Goal: Task Accomplishment & Management: Use online tool/utility

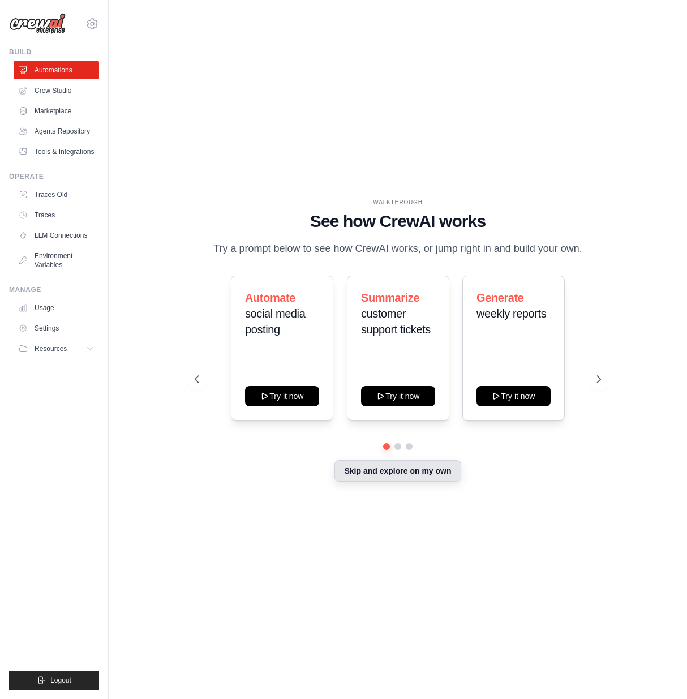
click at [407, 475] on button "Skip and explore on my own" at bounding box center [397, 470] width 126 height 21
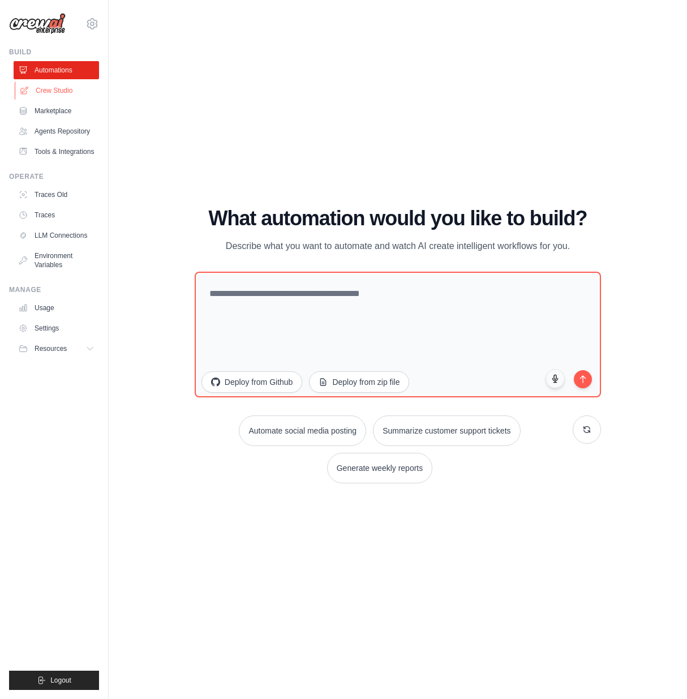
click at [44, 96] on link "Crew Studio" at bounding box center [57, 90] width 85 height 18
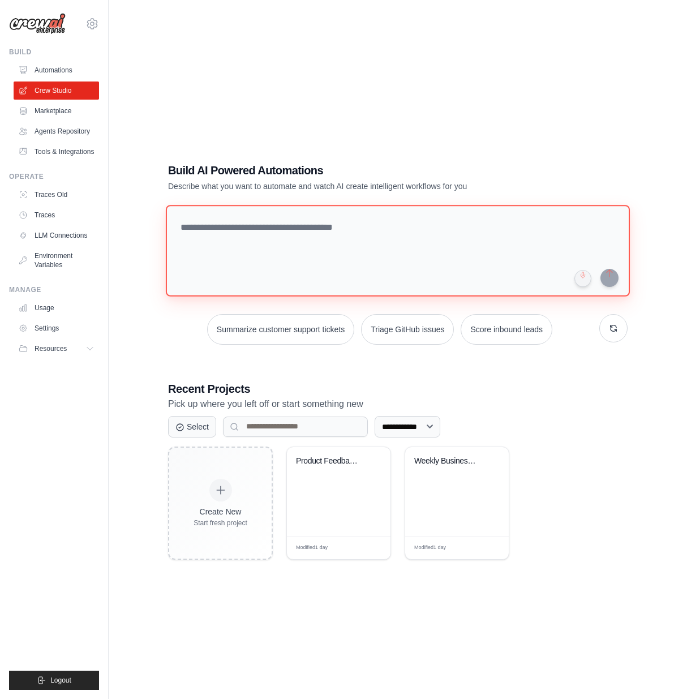
click at [227, 231] on textarea at bounding box center [398, 251] width 464 height 92
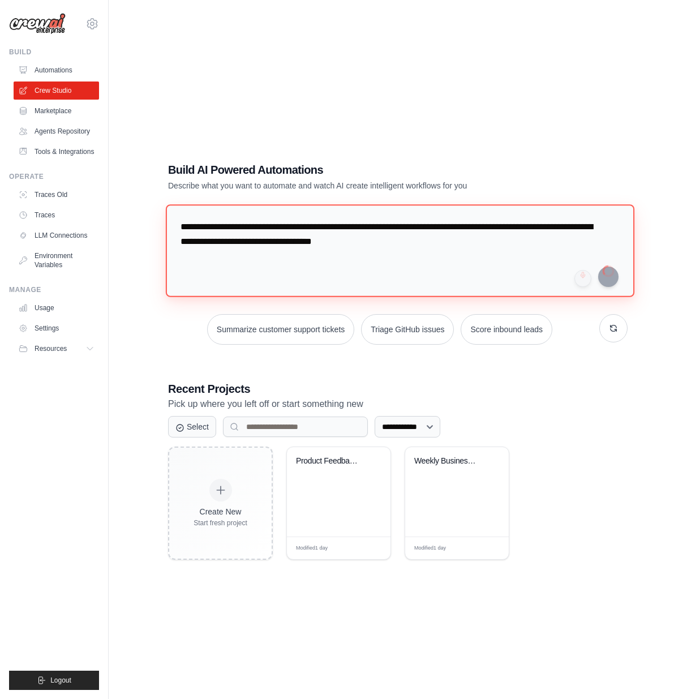
type textarea "**********"
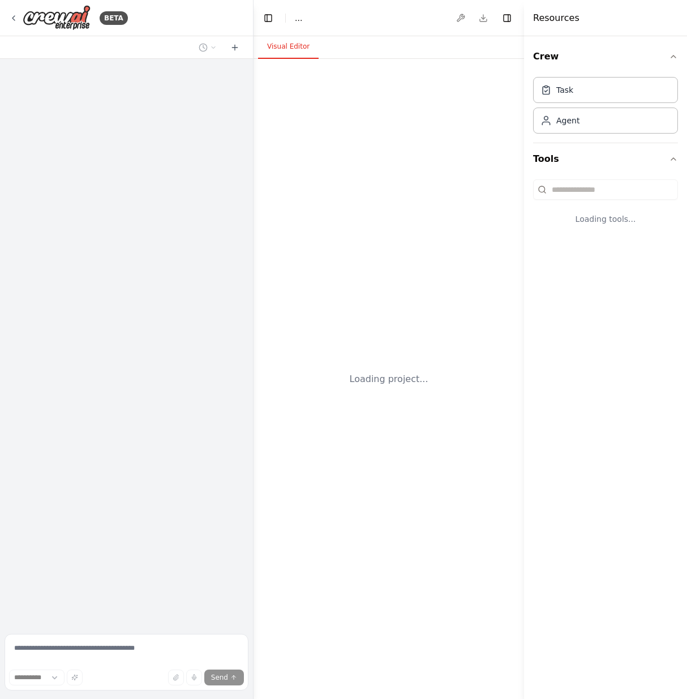
select select "****"
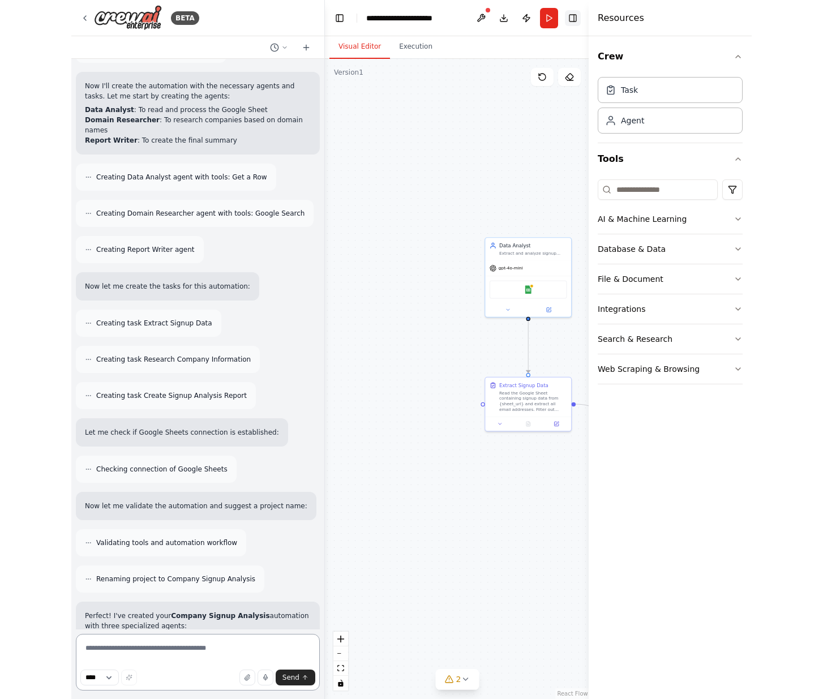
scroll to position [959, 0]
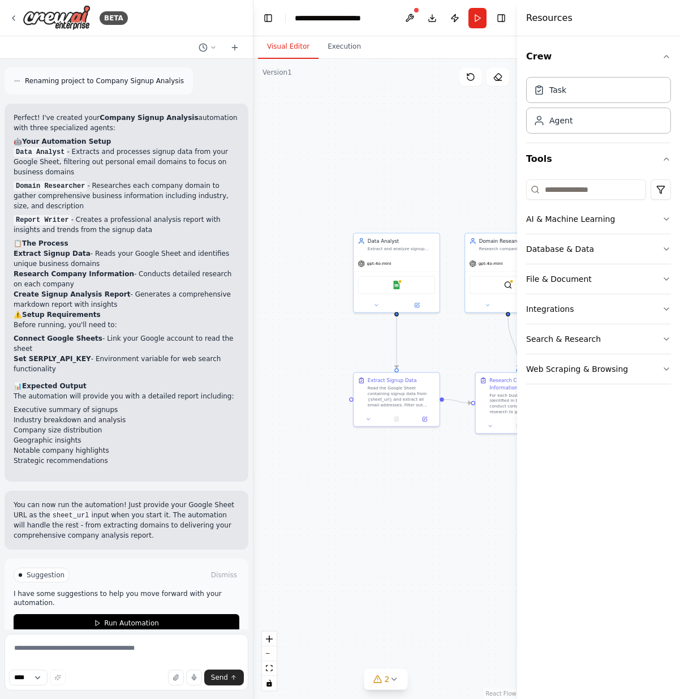
drag, startPoint x: 382, startPoint y: 308, endPoint x: 324, endPoint y: 303, distance: 59.1
click at [323, 304] on div ".deletable-edge-delete-btn { width: 20px; height: 20px; border: 0px solid #ffff…" at bounding box center [385, 379] width 265 height 640
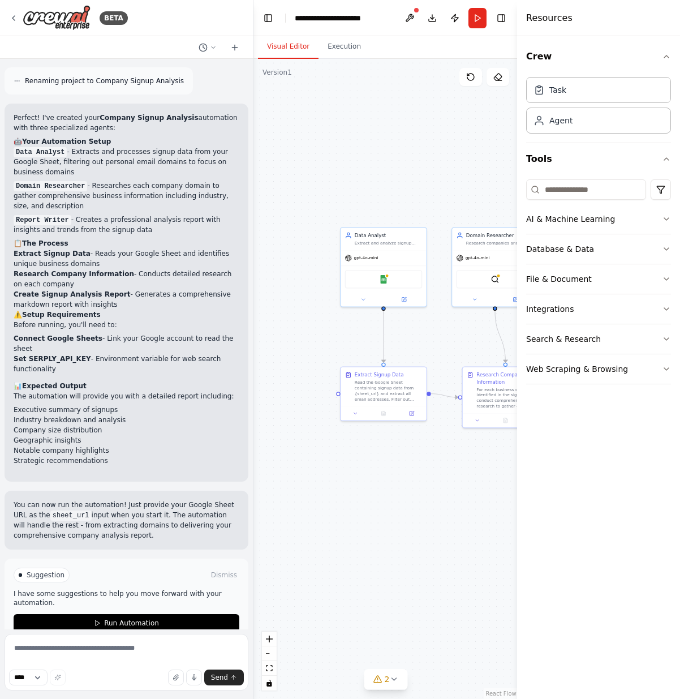
drag, startPoint x: 332, startPoint y: 330, endPoint x: 319, endPoint y: 324, distance: 14.4
click at [319, 324] on div ".deletable-edge-delete-btn { width: 20px; height: 20px; border: 0px solid #ffff…" at bounding box center [385, 379] width 265 height 640
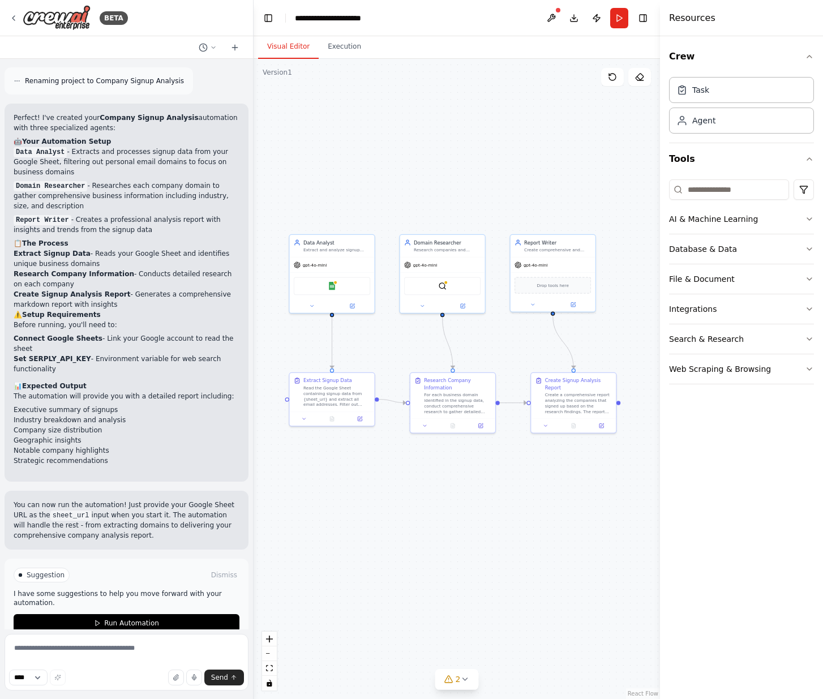
drag, startPoint x: 475, startPoint y: 501, endPoint x: 421, endPoint y: 504, distance: 53.9
click at [421, 505] on div ".deletable-edge-delete-btn { width: 20px; height: 20px; border: 0px solid #ffff…" at bounding box center [456, 379] width 406 height 640
